Goal: Download file/media

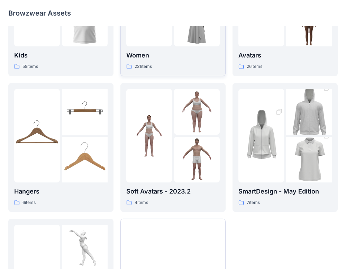
scroll to position [186, 0]
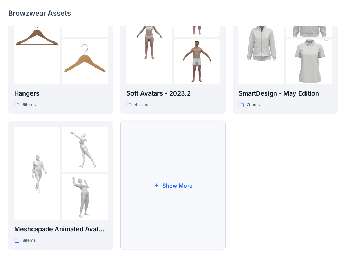
click at [178, 169] on button "Show More" at bounding box center [173, 185] width 105 height 129
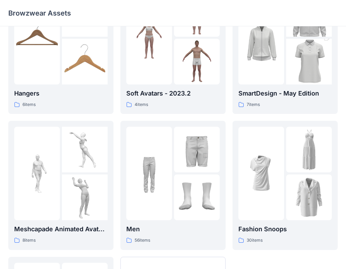
click at [178, 169] on img at bounding box center [197, 150] width 46 height 46
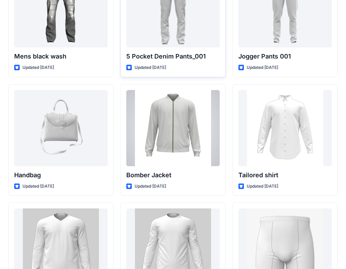
scroll to position [308, 0]
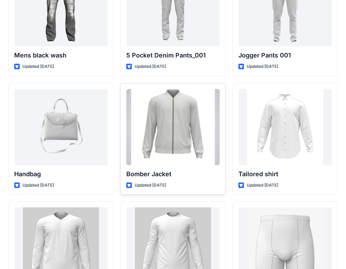
click at [187, 119] on div at bounding box center [172, 127] width 93 height 76
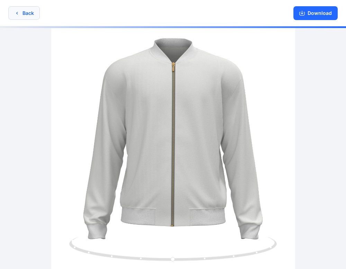
click at [19, 11] on icon "button" at bounding box center [17, 13] width 6 height 6
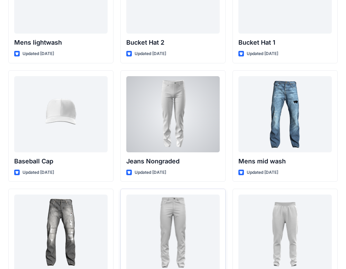
scroll to position [80, 0]
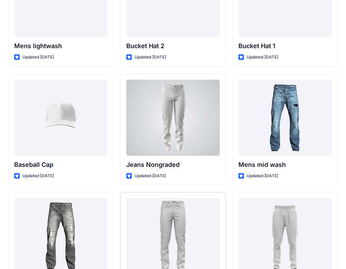
click at [188, 106] on div at bounding box center [172, 118] width 93 height 76
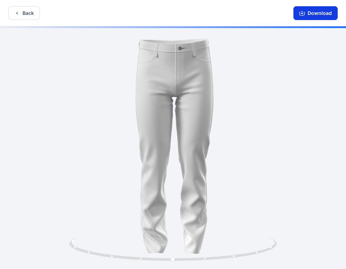
click at [307, 13] on button "Download" at bounding box center [316, 13] width 44 height 14
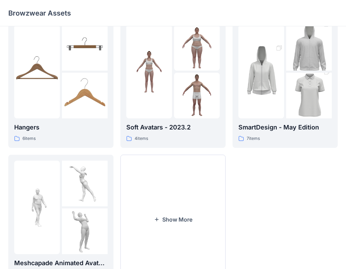
scroll to position [186, 0]
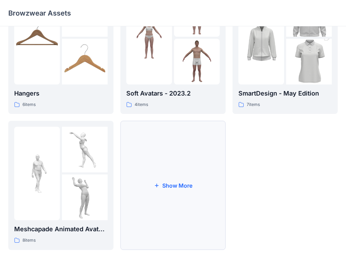
click at [137, 188] on button "Show More" at bounding box center [173, 185] width 105 height 129
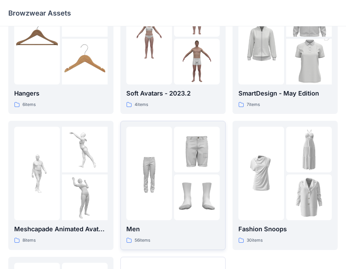
click at [175, 233] on p "Men" at bounding box center [172, 229] width 93 height 10
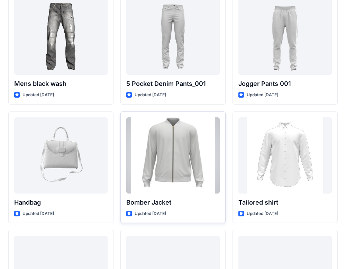
scroll to position [278, 0]
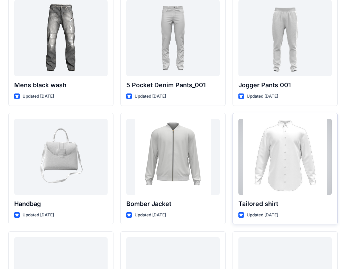
click at [277, 175] on div at bounding box center [285, 157] width 93 height 76
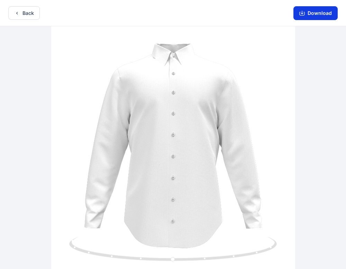
click at [317, 13] on button "Download" at bounding box center [316, 13] width 44 height 14
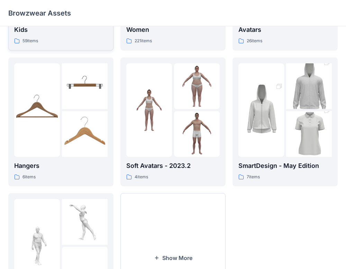
scroll to position [186, 0]
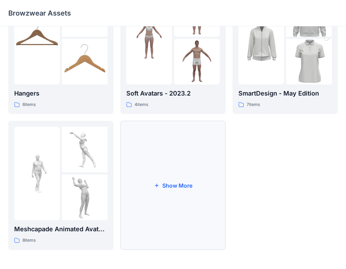
click at [157, 173] on button "Show More" at bounding box center [173, 185] width 105 height 129
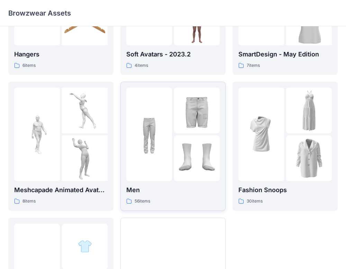
scroll to position [232, 0]
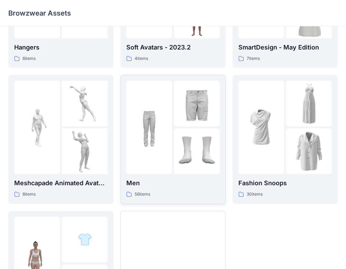
click at [168, 141] on img at bounding box center [149, 128] width 46 height 46
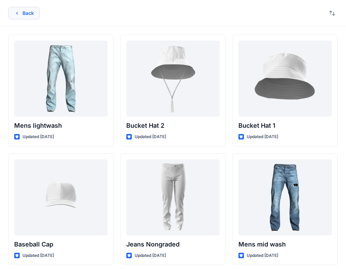
click at [21, 16] on button "Back" at bounding box center [24, 13] width 32 height 12
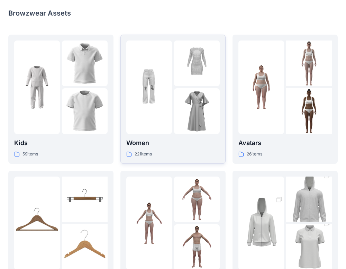
click at [150, 98] on img at bounding box center [149, 87] width 46 height 46
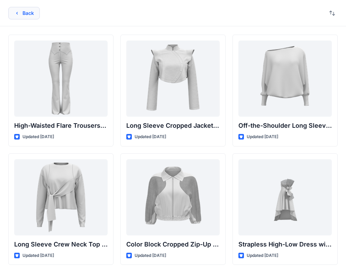
click at [33, 10] on button "Back" at bounding box center [24, 13] width 32 height 12
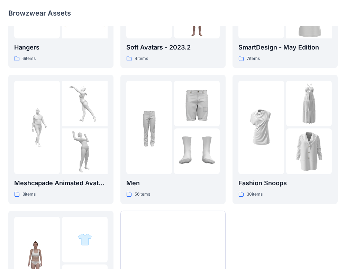
scroll to position [232, 0]
click at [255, 137] on img at bounding box center [262, 127] width 46 height 46
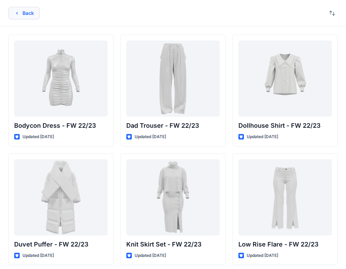
click at [33, 14] on button "Back" at bounding box center [24, 13] width 32 height 12
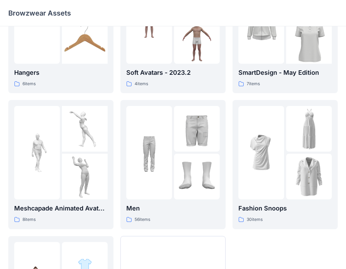
scroll to position [235, 0]
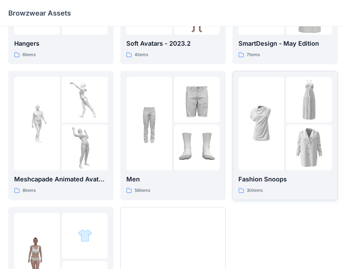
click at [297, 135] on img at bounding box center [309, 148] width 46 height 46
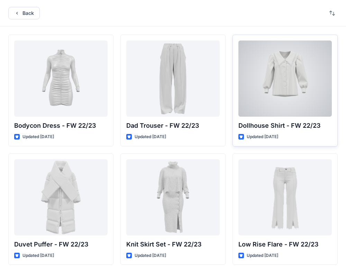
click at [298, 98] on div at bounding box center [285, 79] width 93 height 76
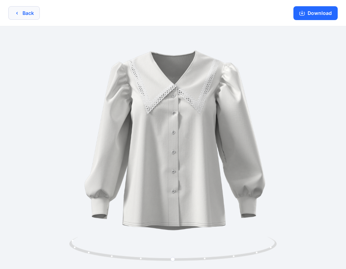
click at [33, 15] on button "Back" at bounding box center [24, 13] width 32 height 14
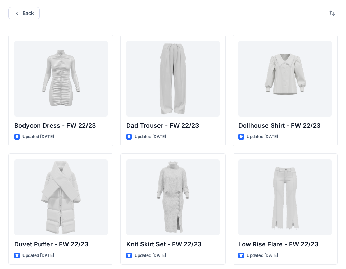
click at [33, 14] on button "Back" at bounding box center [24, 13] width 32 height 12
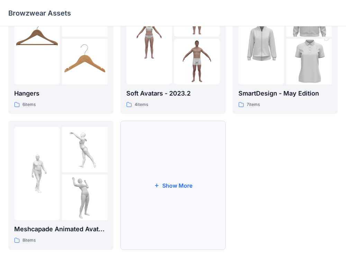
click at [176, 160] on button "Show More" at bounding box center [173, 185] width 105 height 129
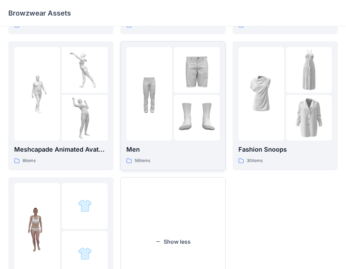
scroll to position [268, 0]
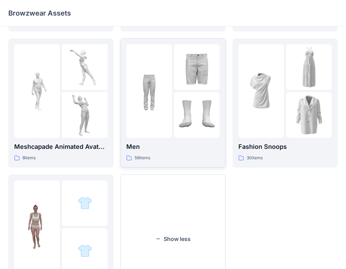
click at [198, 106] on img at bounding box center [197, 115] width 46 height 46
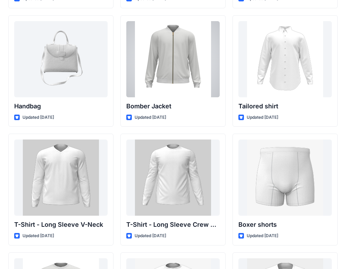
scroll to position [390, 0]
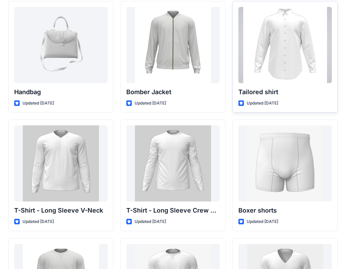
click at [302, 63] on div at bounding box center [285, 45] width 93 height 76
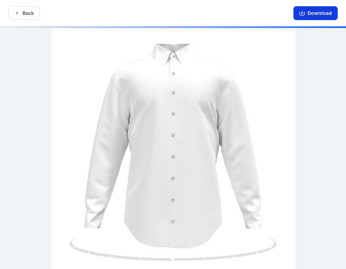
click at [317, 11] on button "Download" at bounding box center [316, 13] width 44 height 14
